Goal: Task Accomplishment & Management: Use online tool/utility

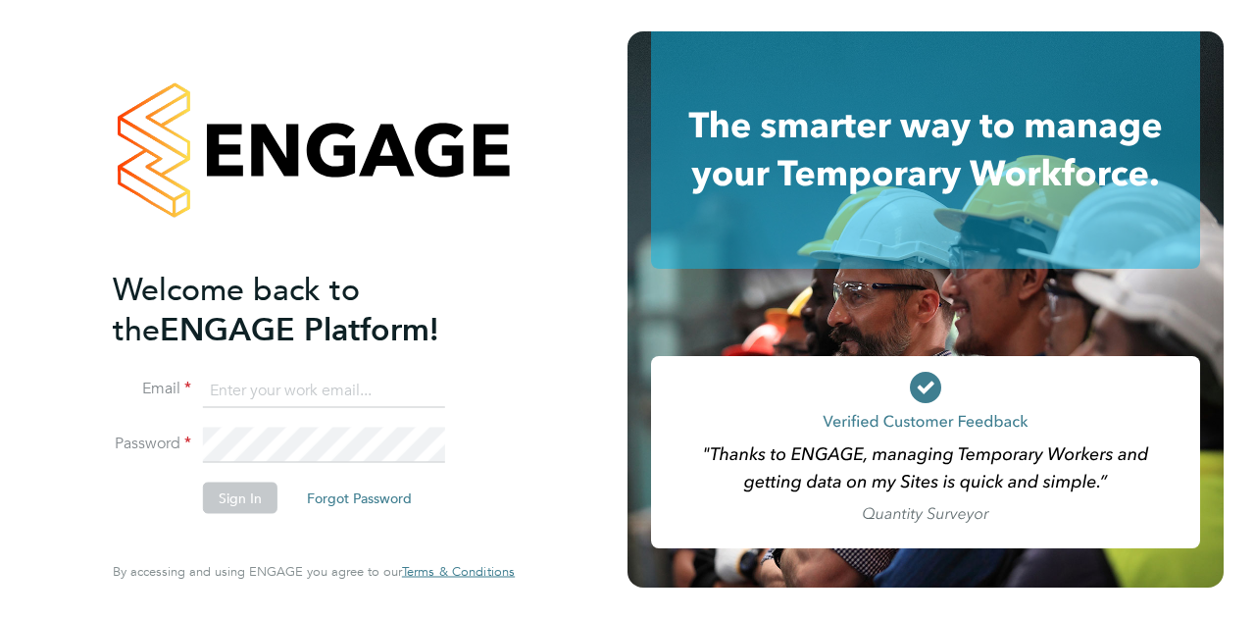
type input "mark.burden@wates.co.uk"
click at [236, 498] on button "Sign In" at bounding box center [240, 496] width 75 height 31
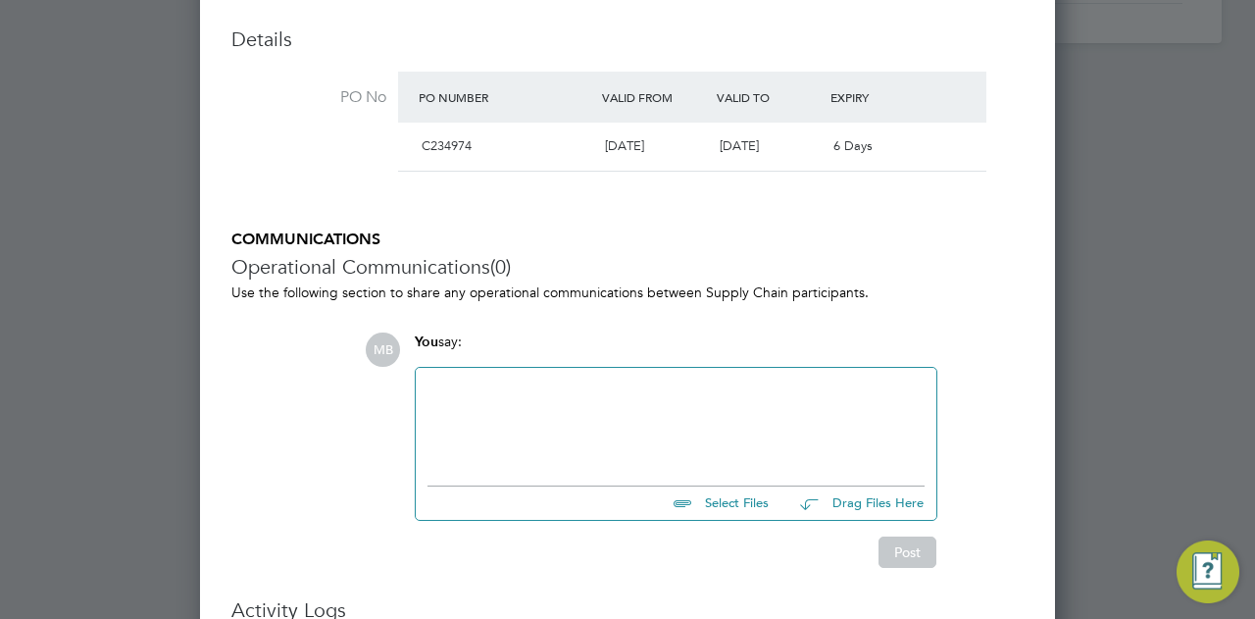
scroll to position [883, 0]
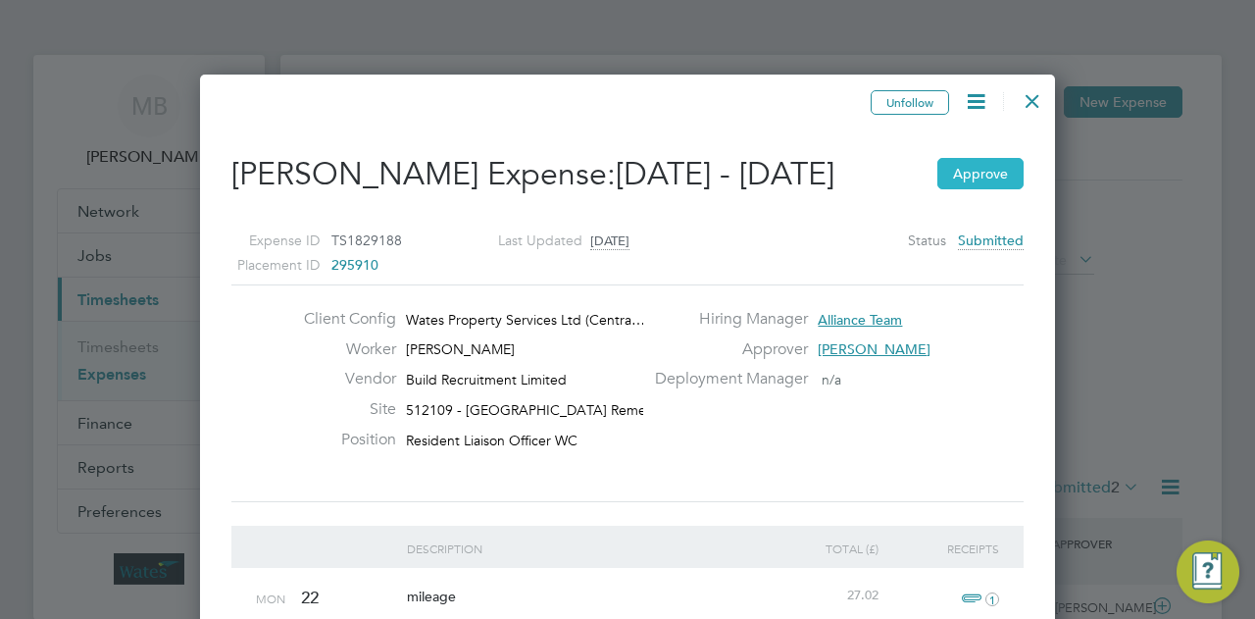
click at [974, 176] on button "Approve" at bounding box center [980, 173] width 86 height 31
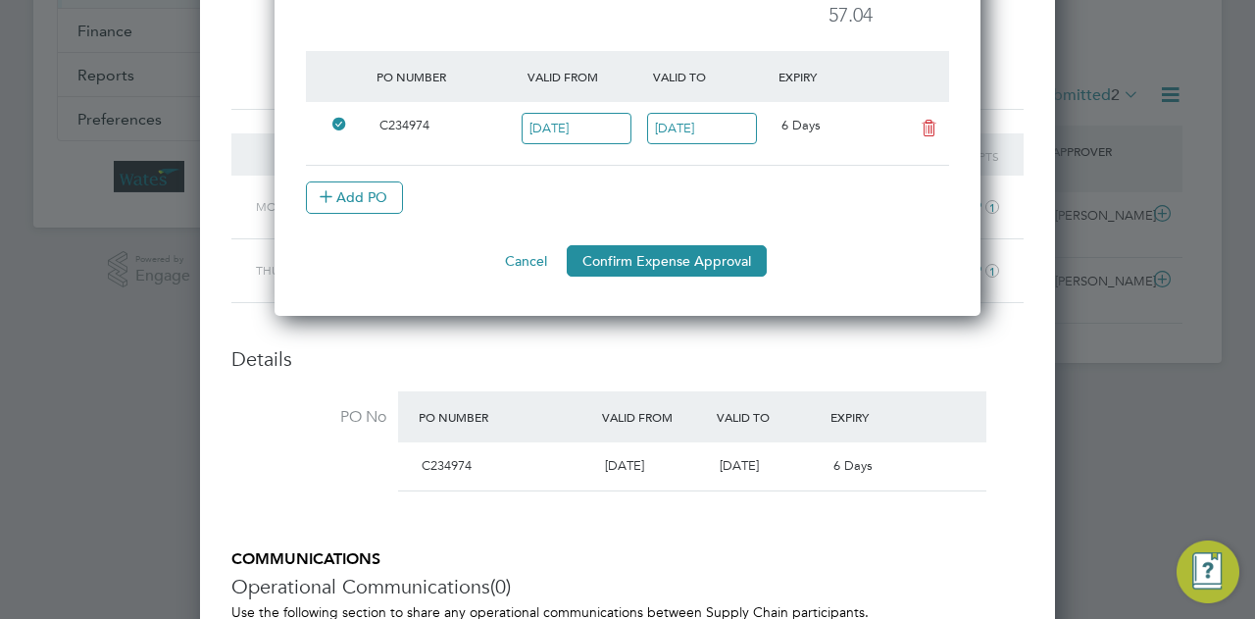
drag, startPoint x: 637, startPoint y: 256, endPoint x: 648, endPoint y: 256, distance: 10.8
click at [637, 256] on button "Confirm Expense Approval" at bounding box center [667, 260] width 200 height 31
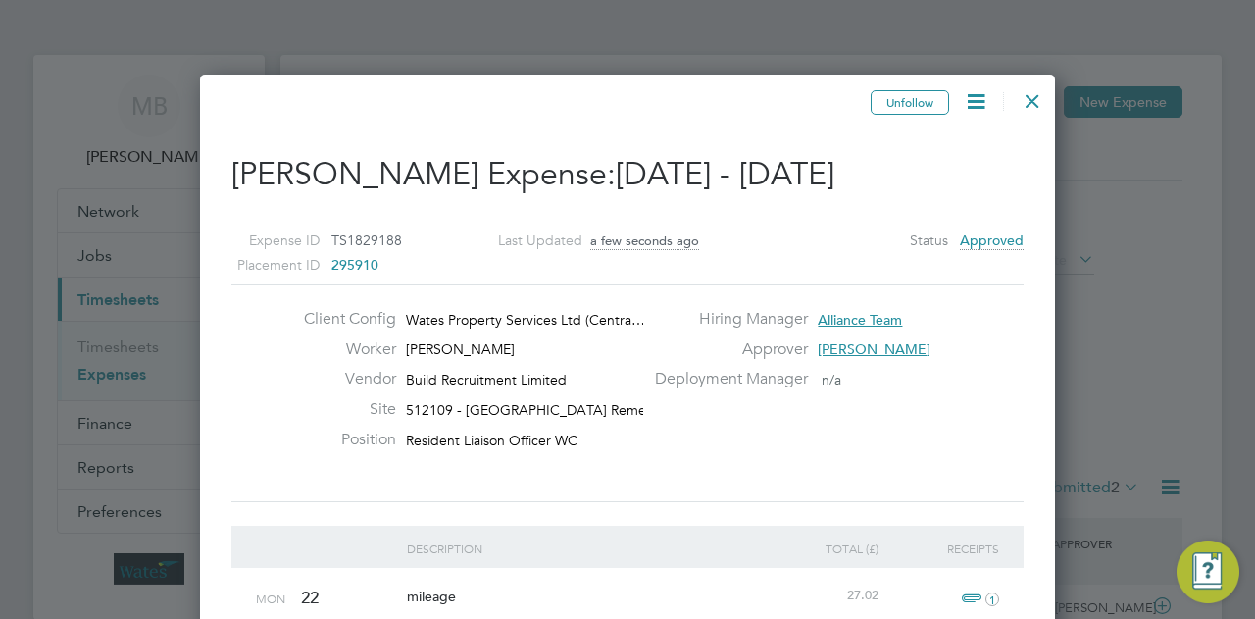
click at [1037, 97] on div at bounding box center [1032, 95] width 35 height 35
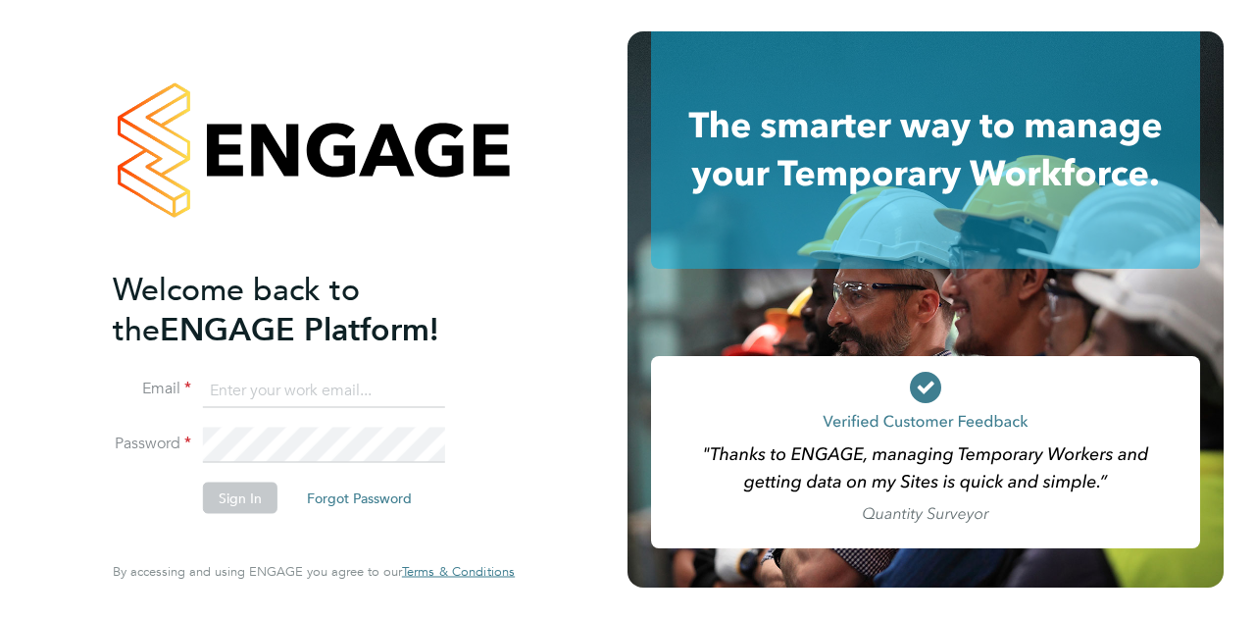
type input "mark.burden@wates.co.uk"
click at [243, 501] on button "Sign In" at bounding box center [240, 496] width 75 height 31
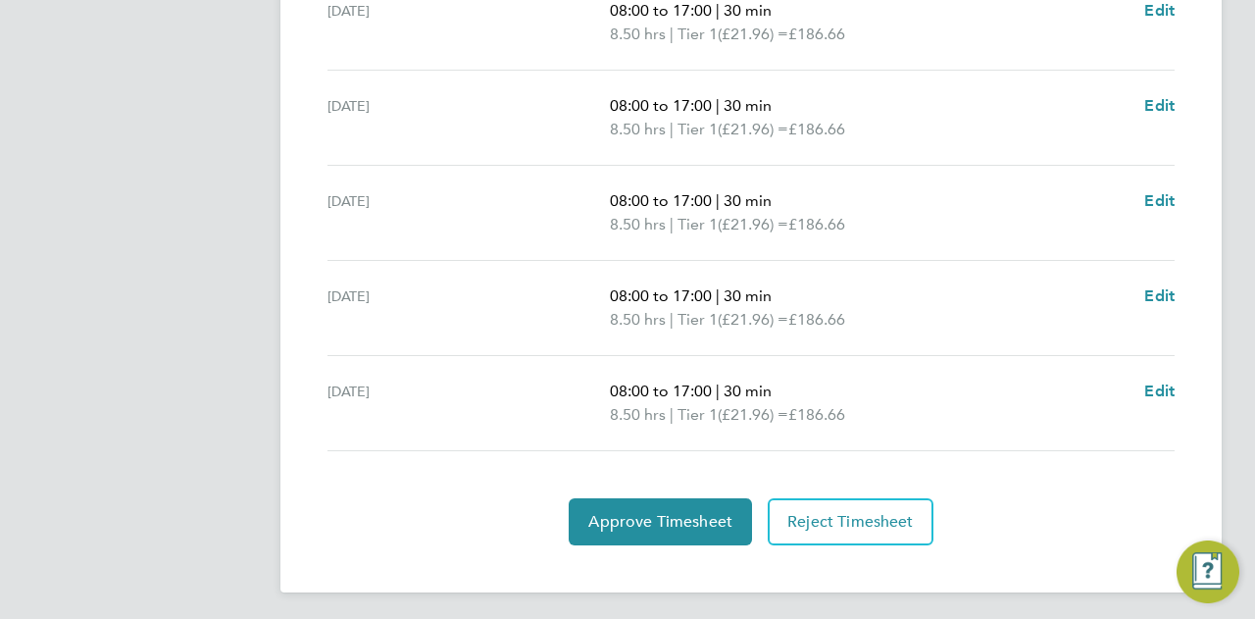
scroll to position [810, 0]
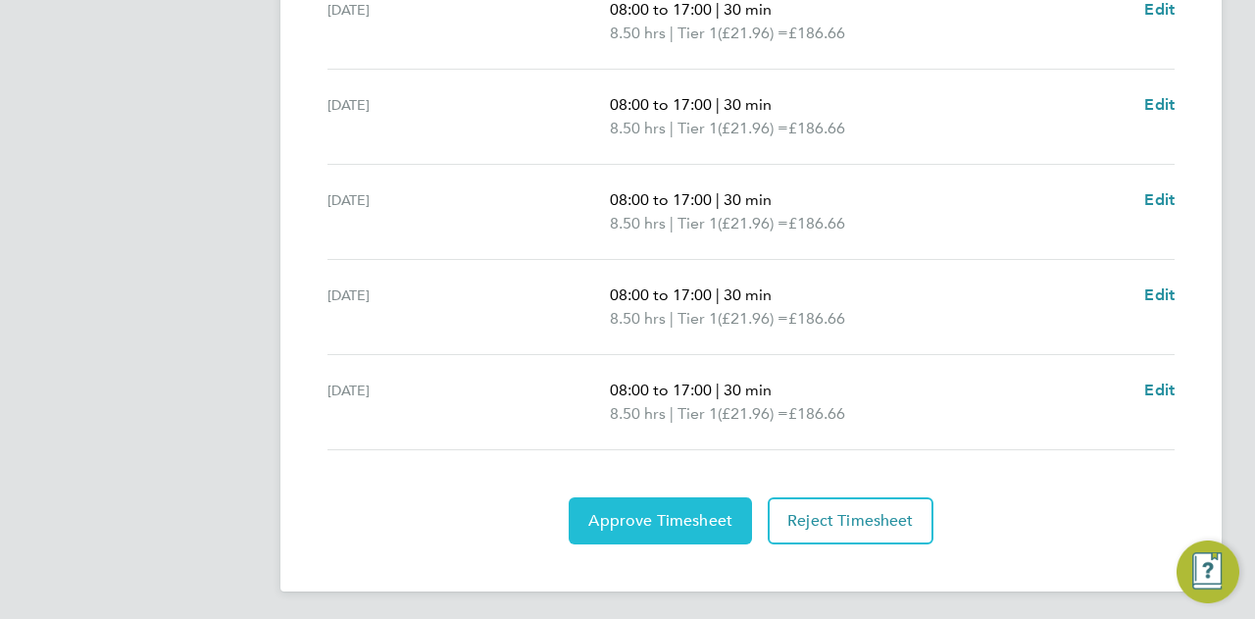
click at [647, 518] on span "Approve Timesheet" at bounding box center [660, 521] width 144 height 20
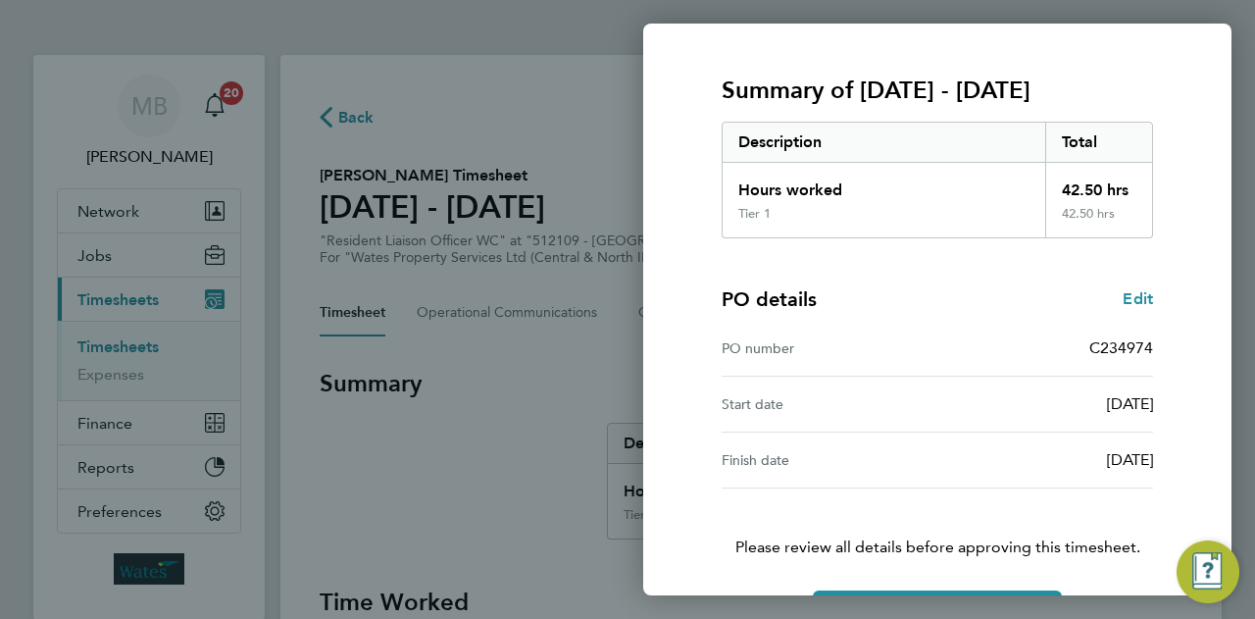
scroll to position [294, 0]
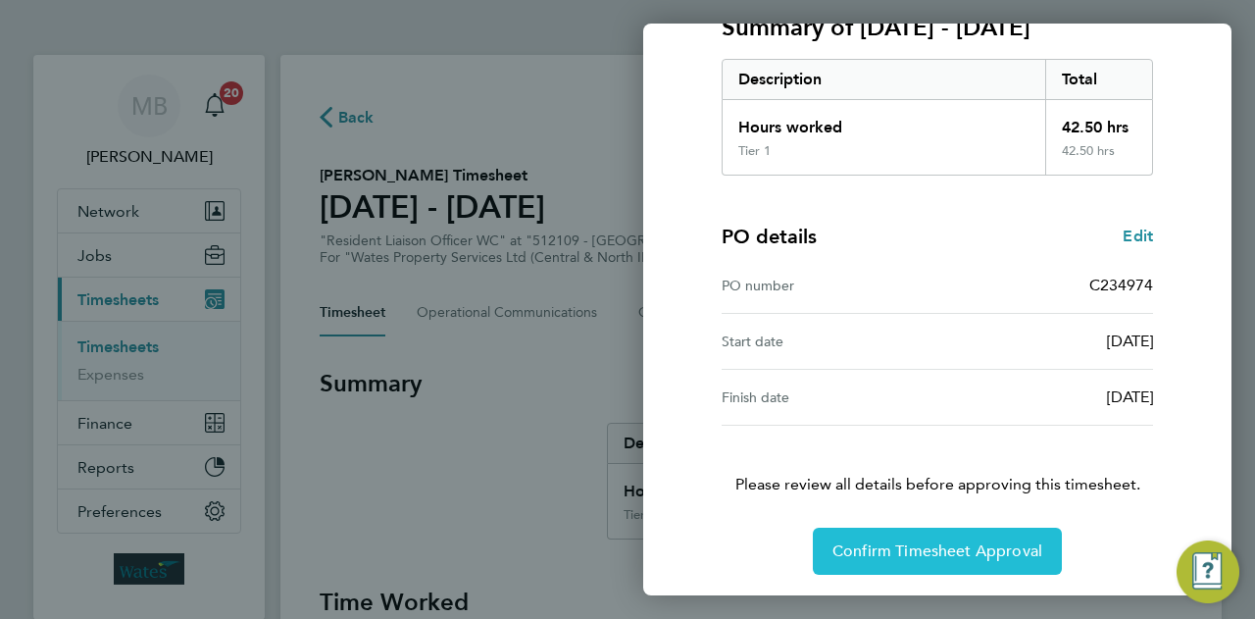
click at [910, 556] on span "Confirm Timesheet Approval" at bounding box center [937, 551] width 210 height 20
